Goal: Information Seeking & Learning: Learn about a topic

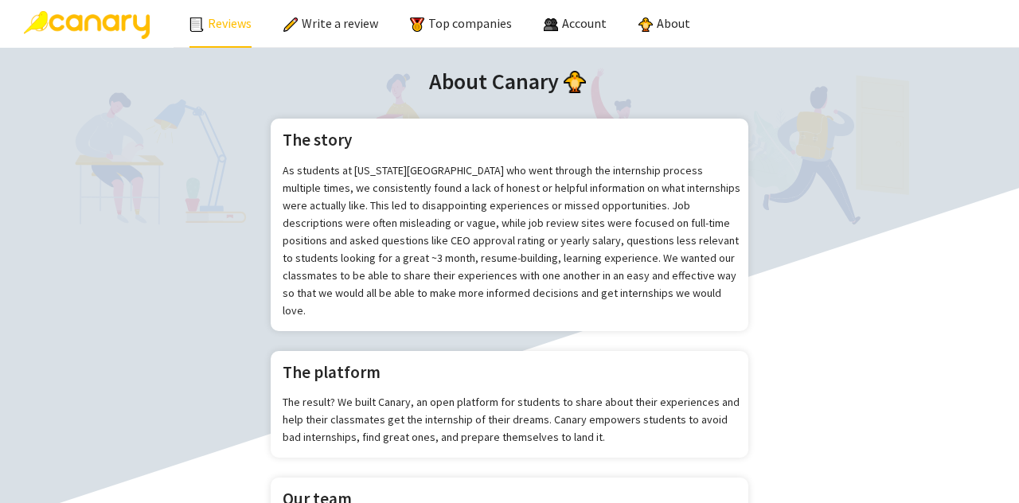
click at [217, 19] on link "Reviews" at bounding box center [221, 23] width 62 height 16
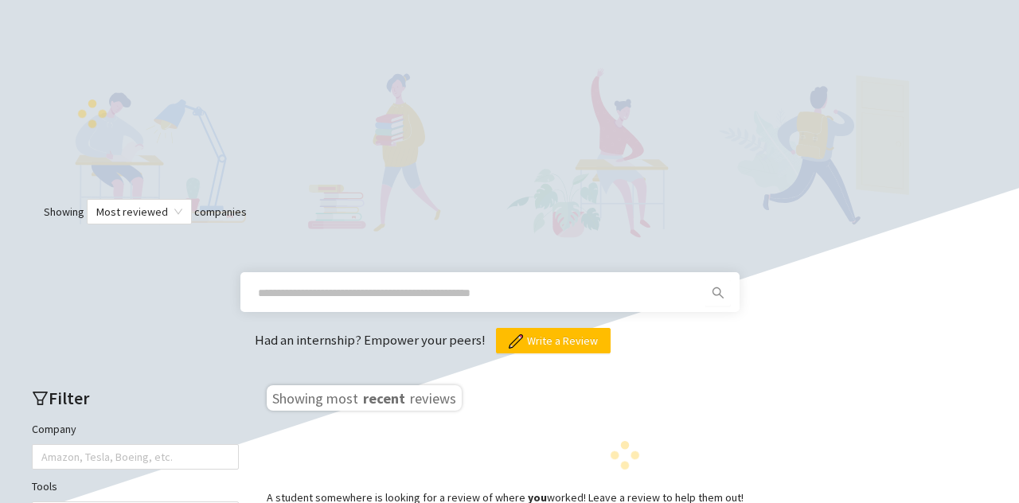
scroll to position [404, 0]
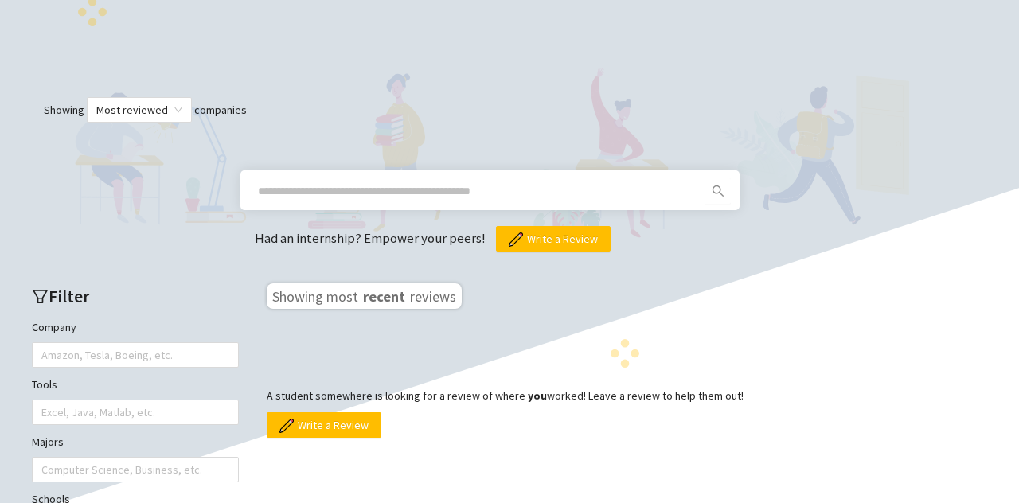
click at [362, 186] on input "text" at bounding box center [471, 191] width 426 height 18
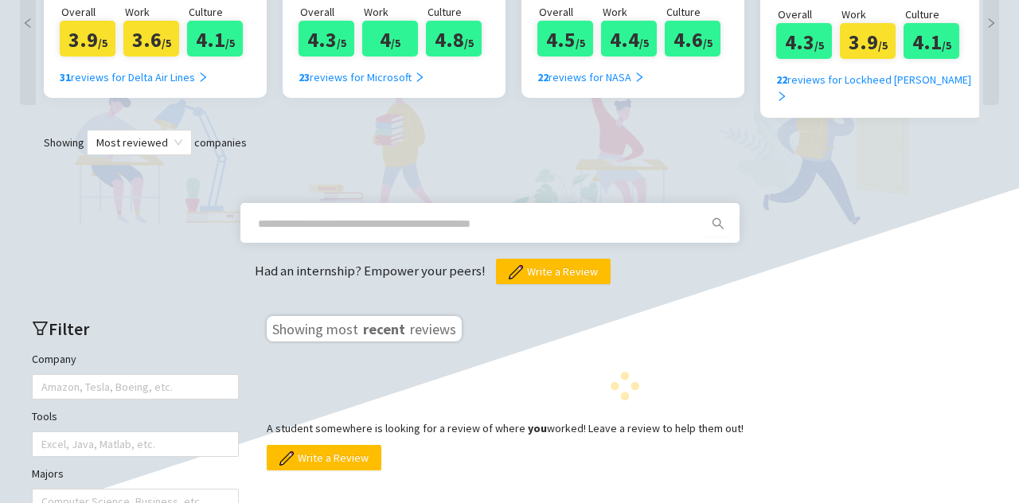
click at [417, 159] on div "Had an internship? Empower your peers! Write a Review" at bounding box center [510, 219] width 988 height 129
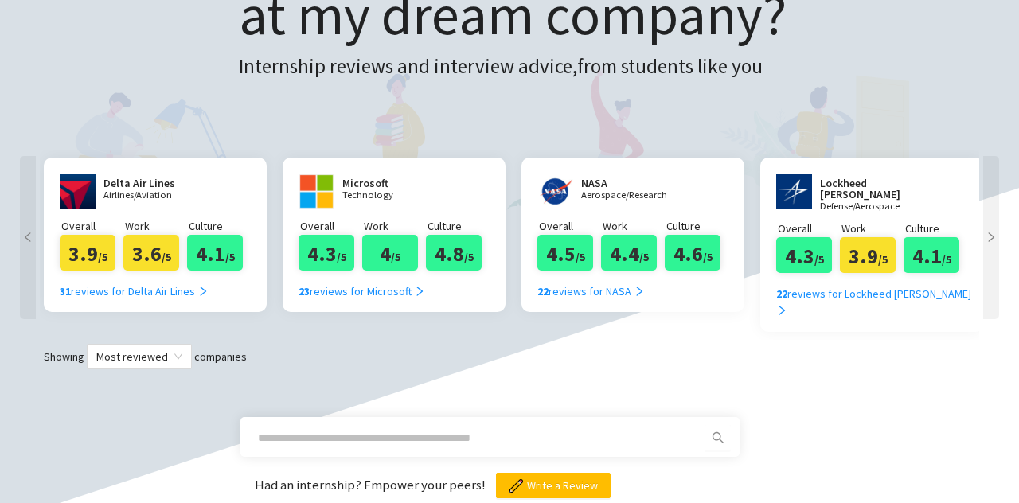
scroll to position [194, 0]
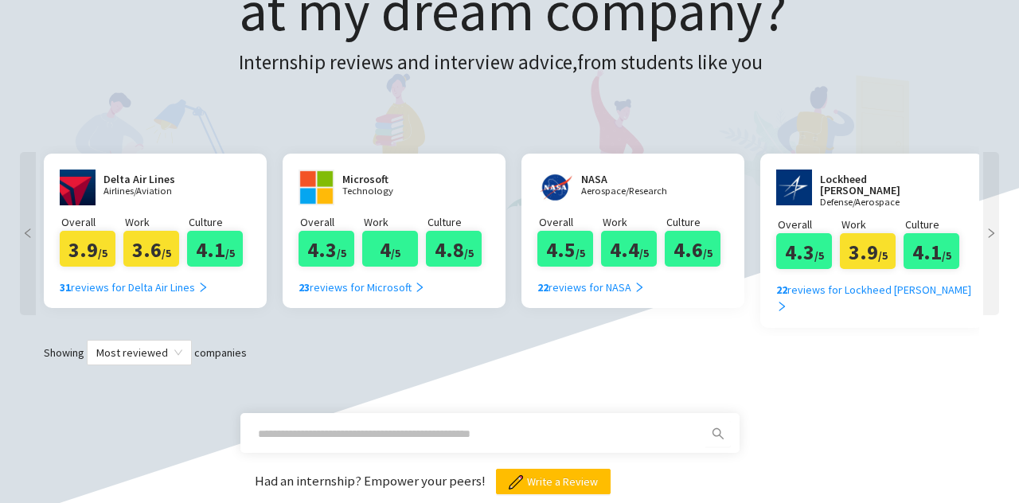
click at [365, 425] on input "text" at bounding box center [471, 434] width 426 height 18
type input "******"
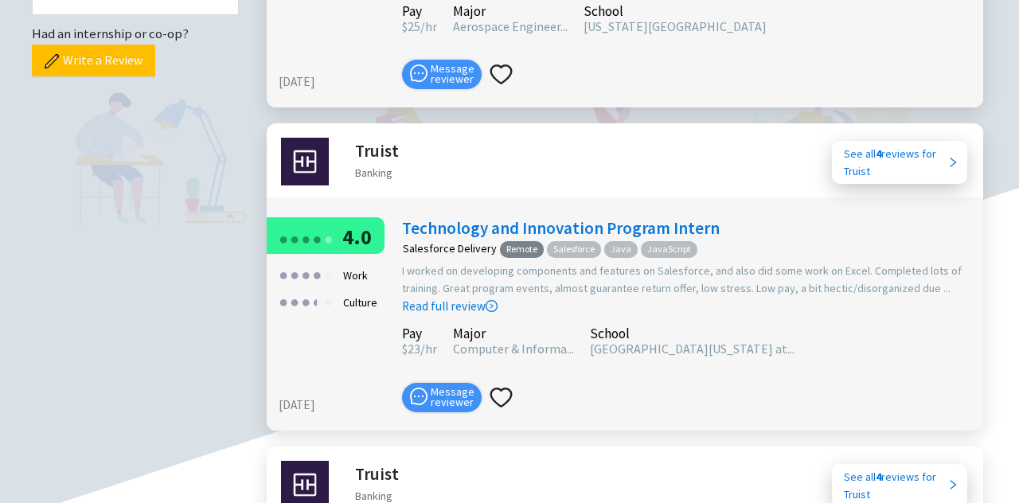
scroll to position [960, 0]
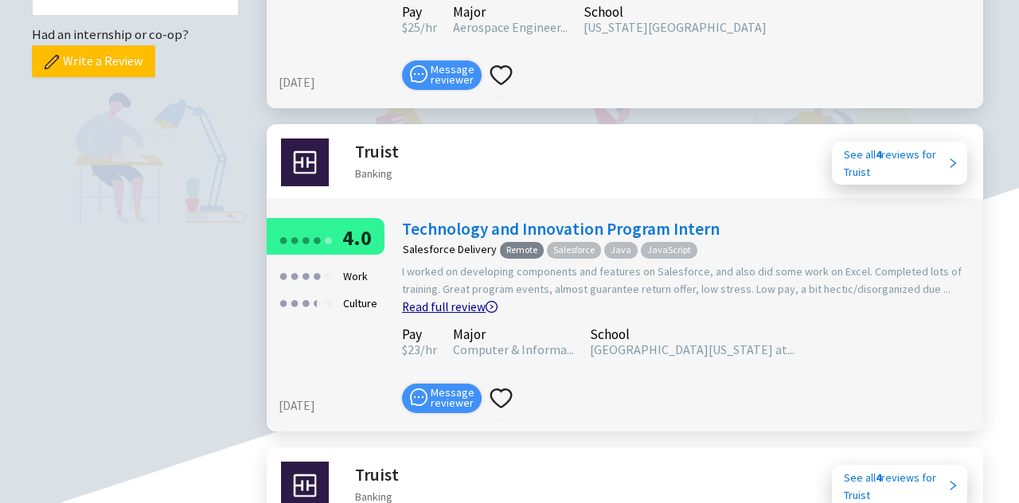
click at [491, 304] on icon "right-circle" at bounding box center [493, 306] width 4 height 5
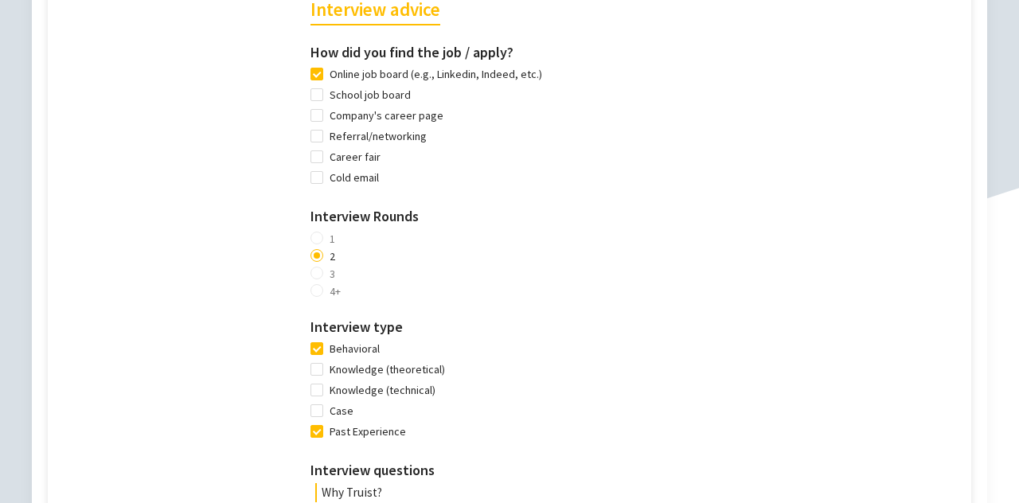
scroll to position [1435, 0]
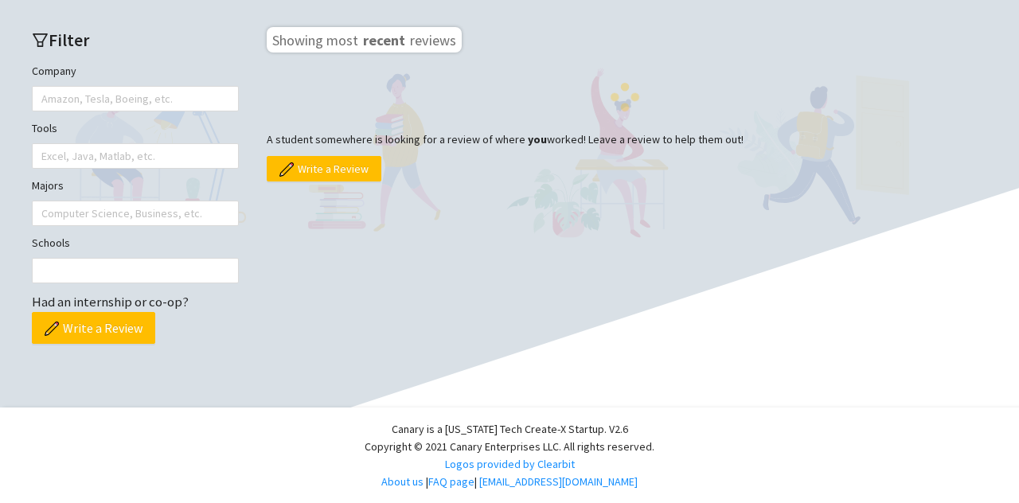
scroll to position [672, 0]
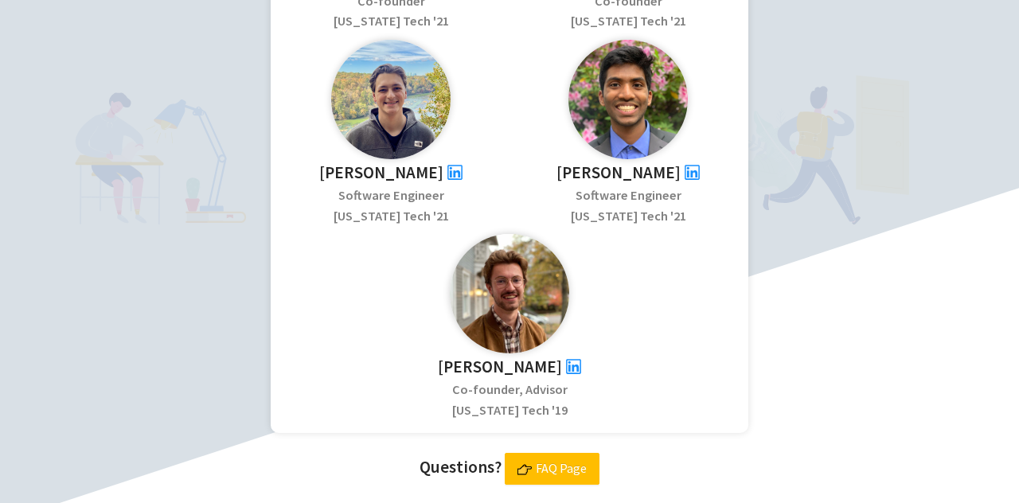
scroll to position [675, 0]
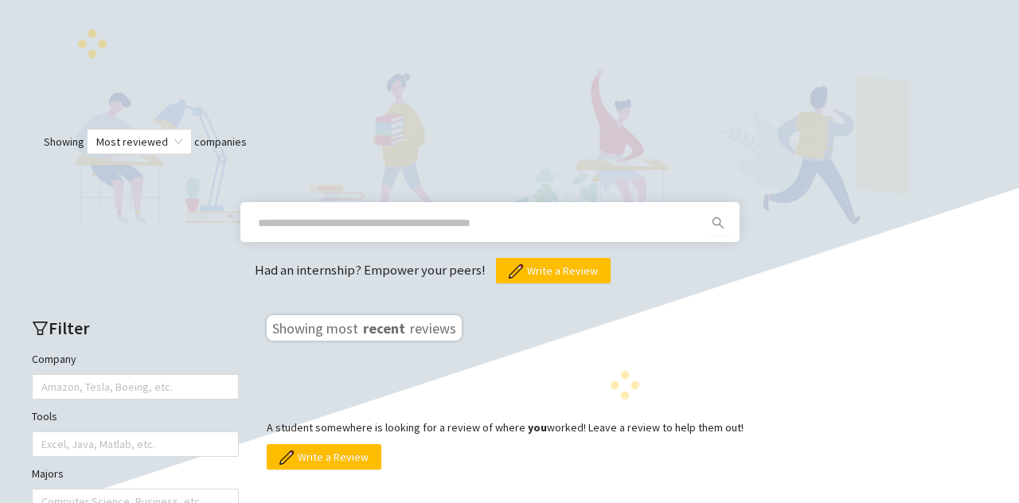
scroll to position [371, 0]
click at [346, 235] on span at bounding box center [477, 223] width 458 height 25
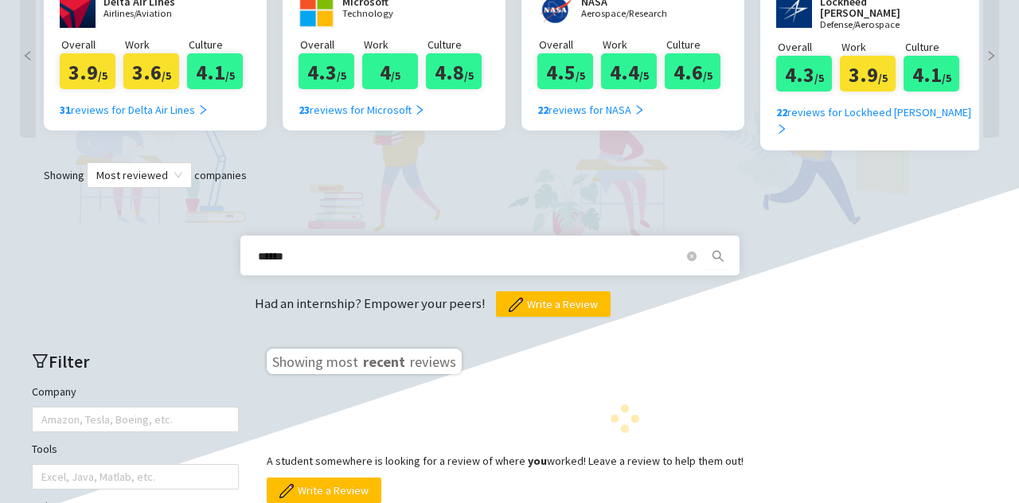
type input "******"
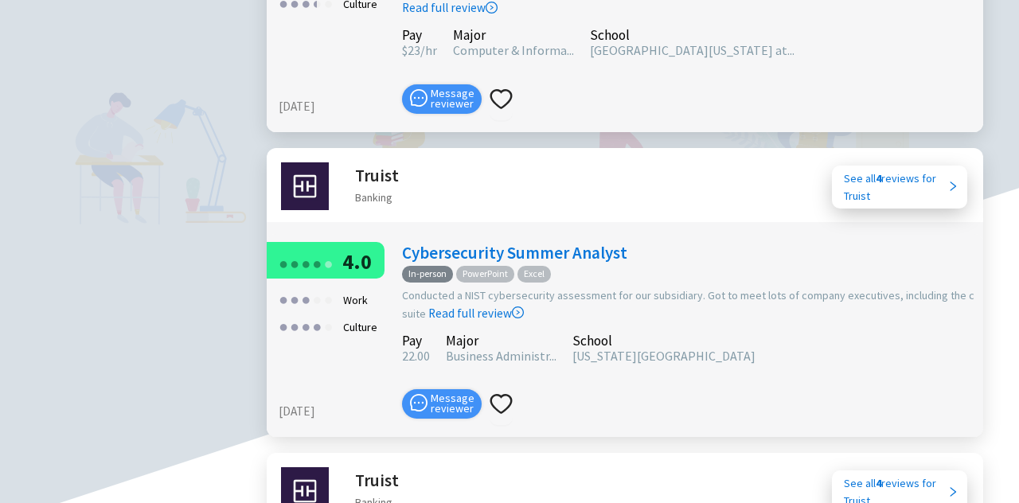
scroll to position [1272, 0]
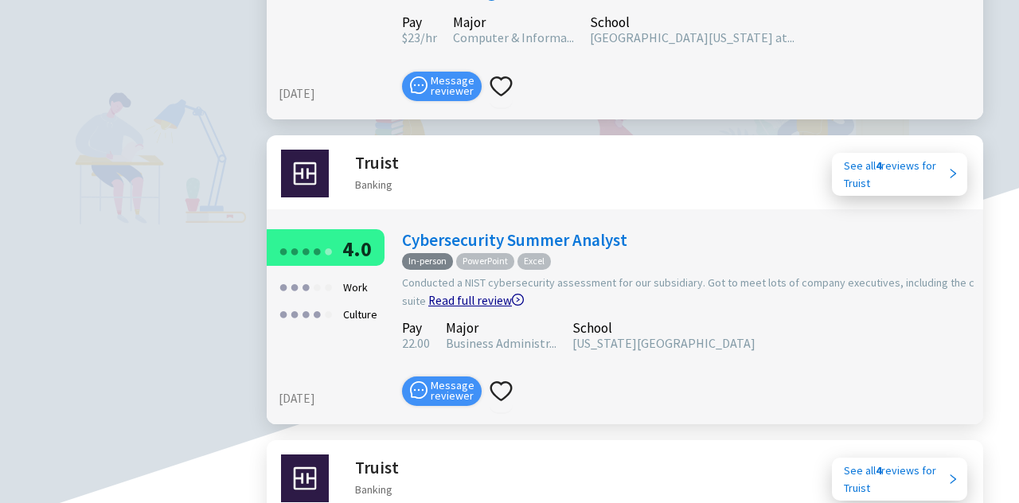
drag, startPoint x: 480, startPoint y: 265, endPoint x: 439, endPoint y: 265, distance: 41.4
click at [439, 265] on link "Read full review" at bounding box center [476, 260] width 96 height 95
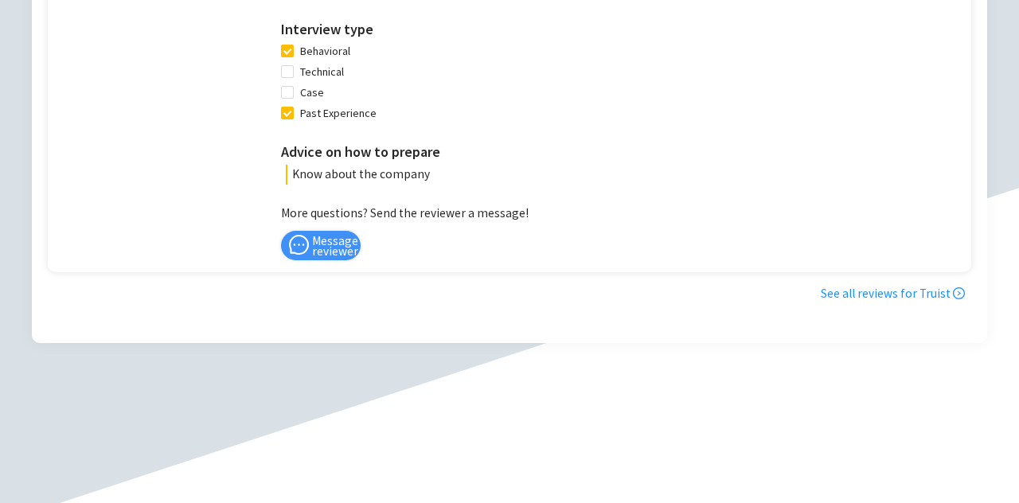
scroll to position [1449, 0]
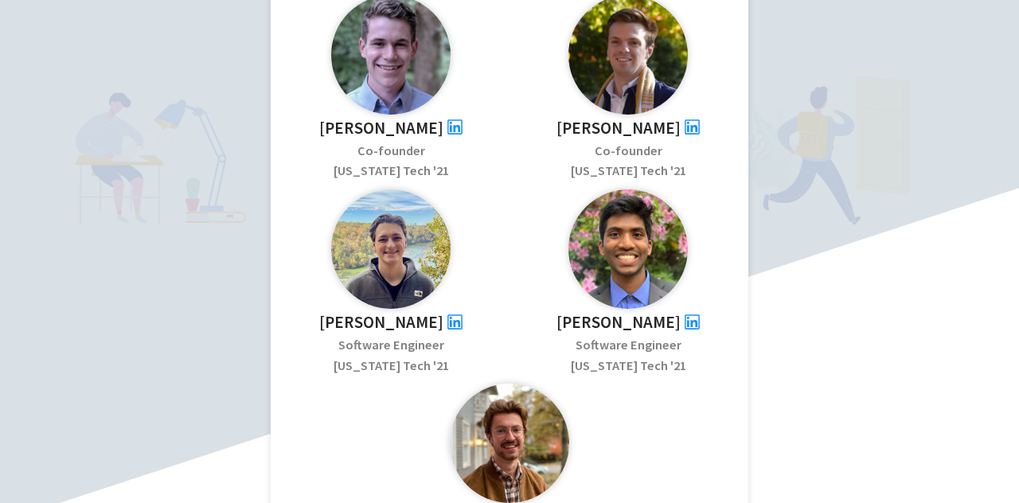
scroll to position [644, 0]
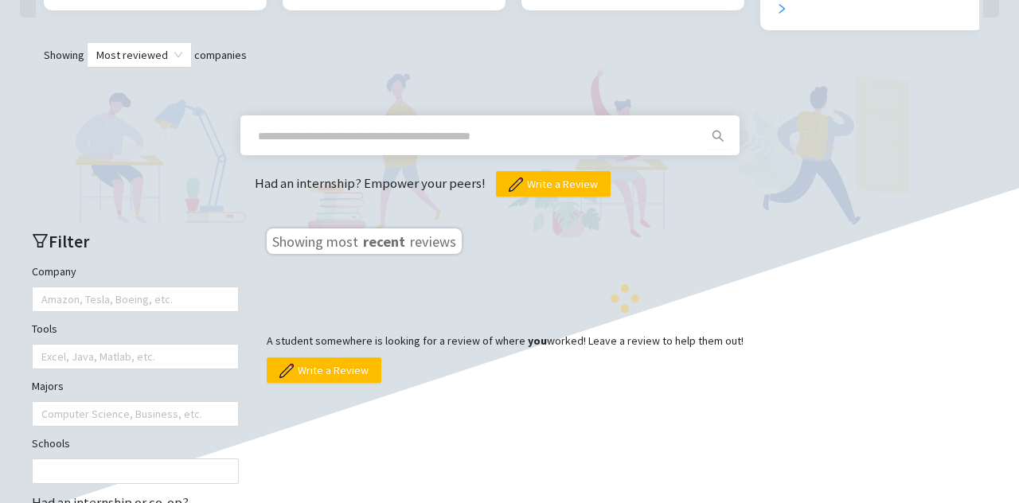
scroll to position [464, 0]
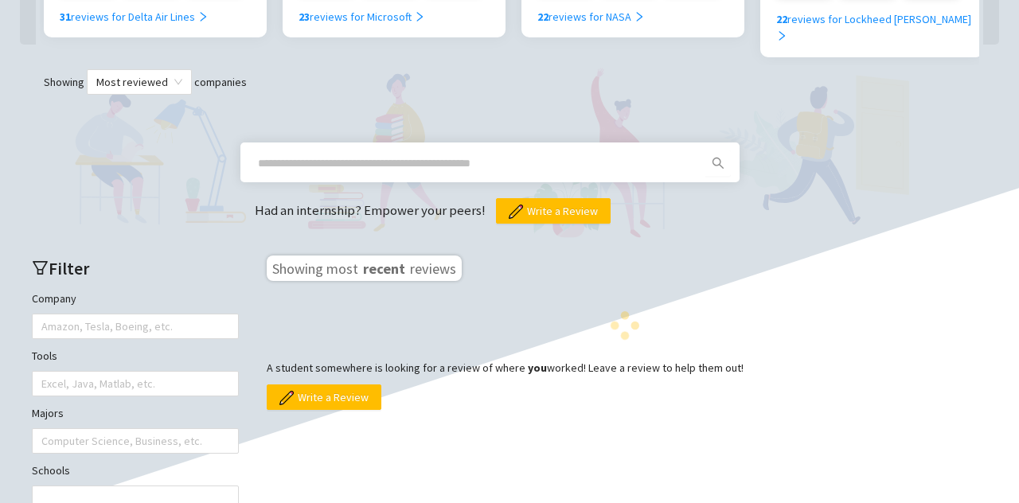
click at [411, 155] on input "text" at bounding box center [471, 164] width 426 height 18
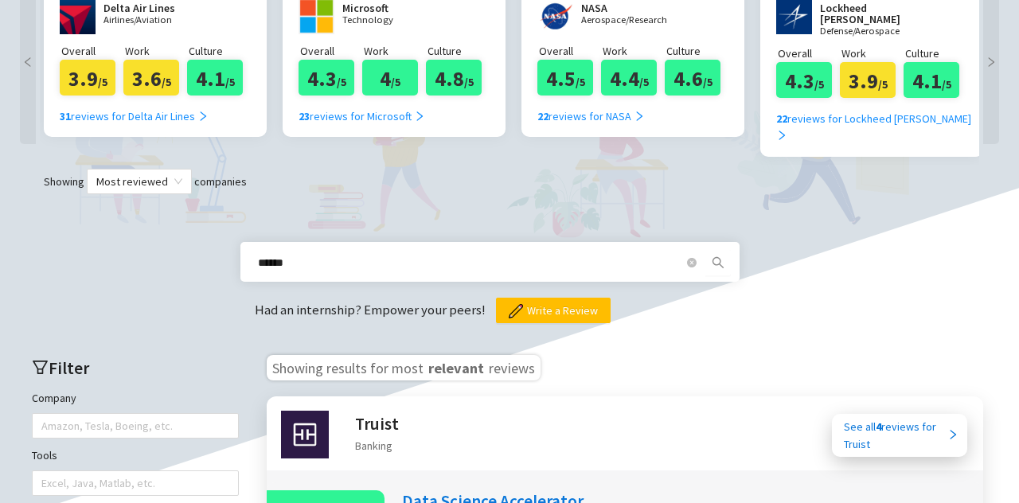
scroll to position [298, 0]
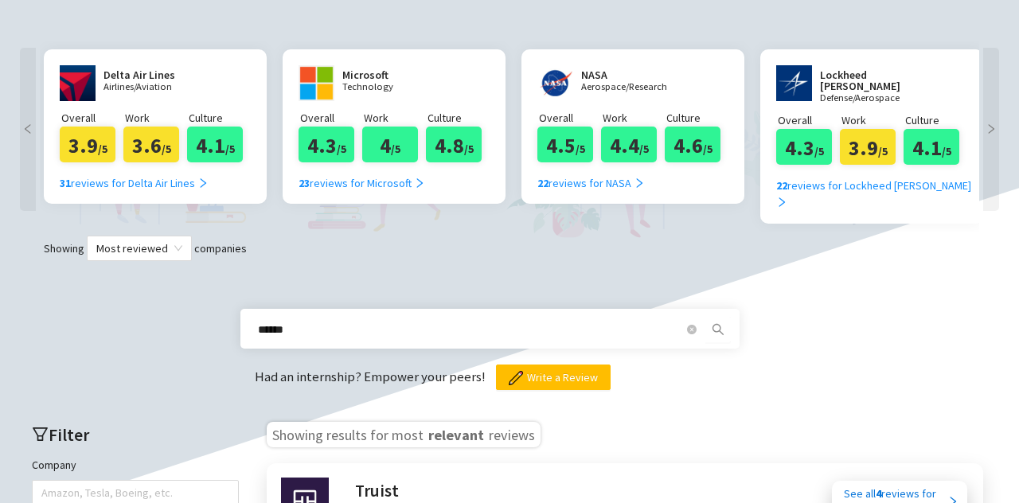
drag, startPoint x: 405, startPoint y: 305, endPoint x: 68, endPoint y: 299, distance: 336.1
click at [68, 299] on div "****** Had an internship? Empower your peers! Write a Review" at bounding box center [510, 325] width 988 height 129
type input "*******"
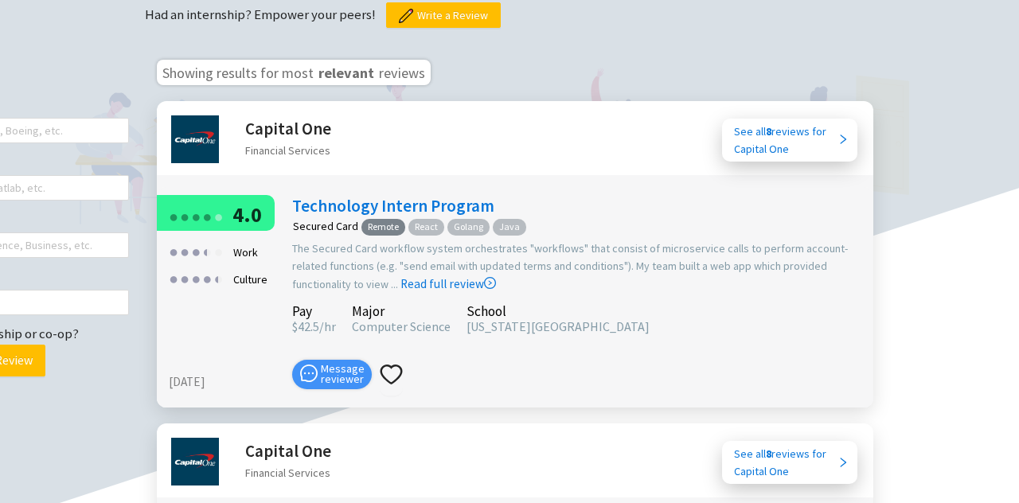
scroll to position [639, 110]
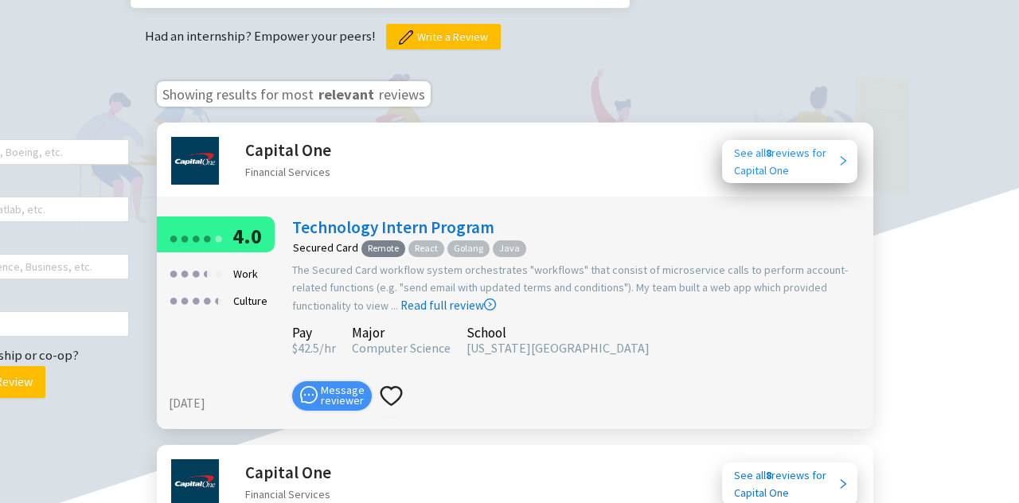
click at [783, 144] on div "See all 8 reviews for Capital One" at bounding box center [786, 161] width 104 height 35
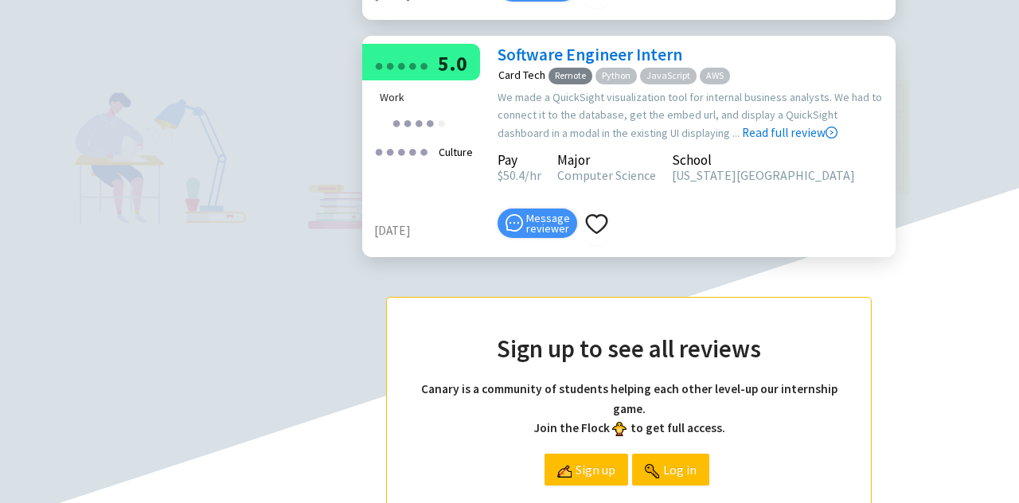
scroll to position [1255, 0]
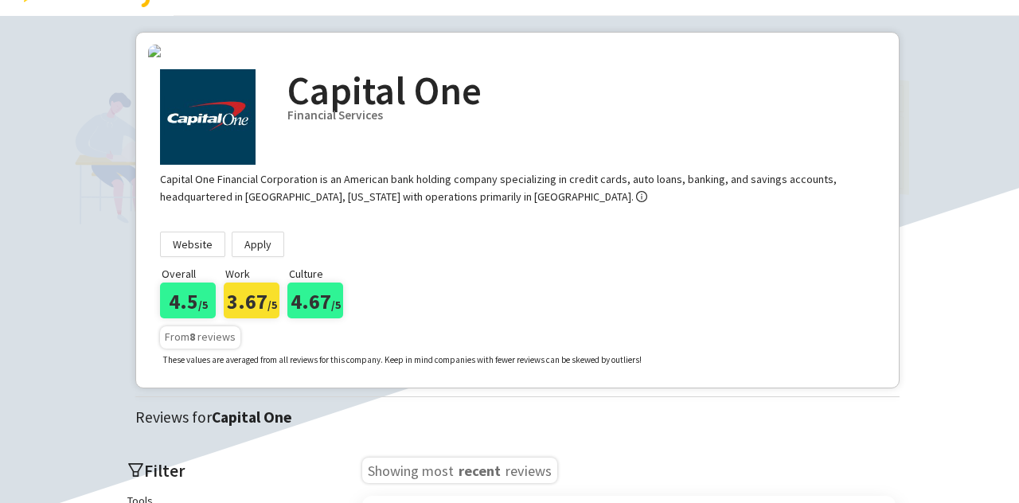
scroll to position [0, 0]
